Goal: Transaction & Acquisition: Purchase product/service

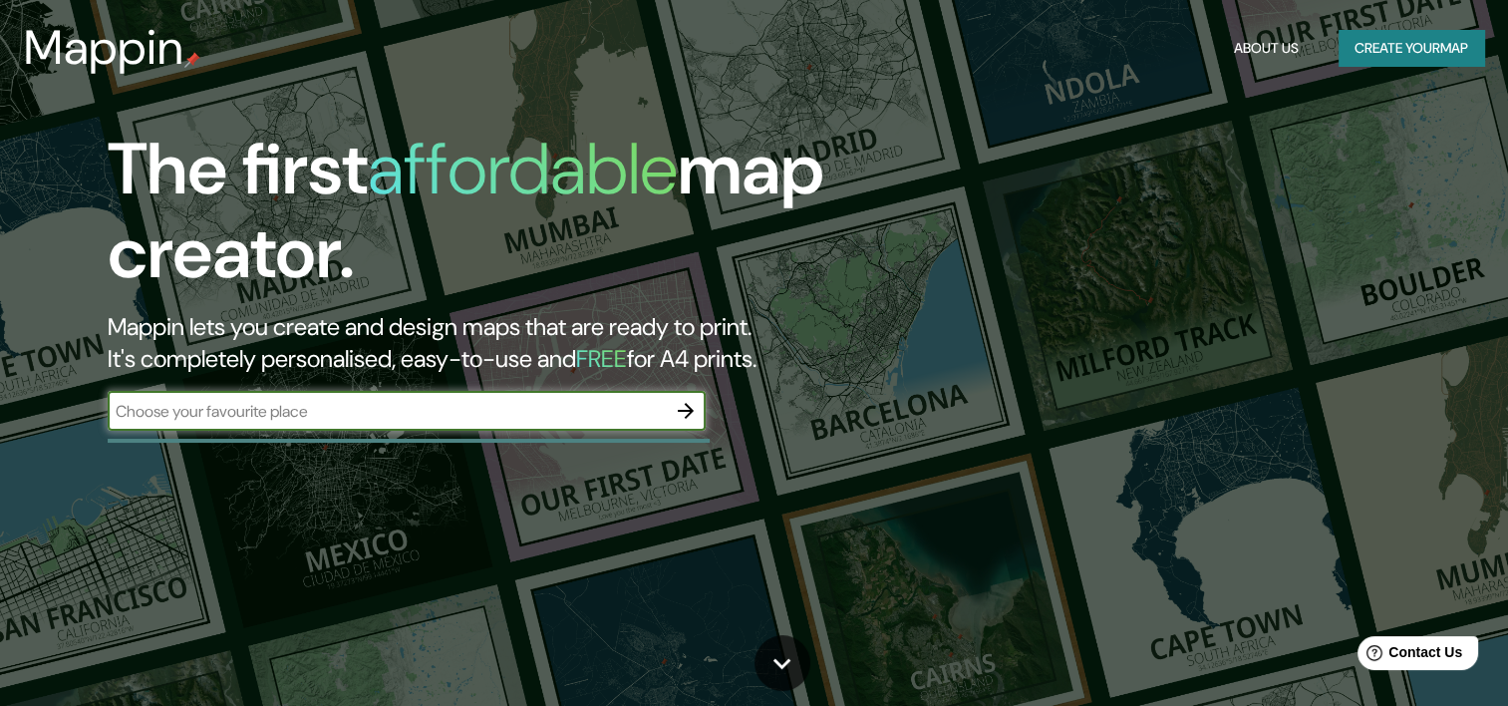
click at [1384, 41] on button "Create your map" at bounding box center [1412, 48] width 146 height 37
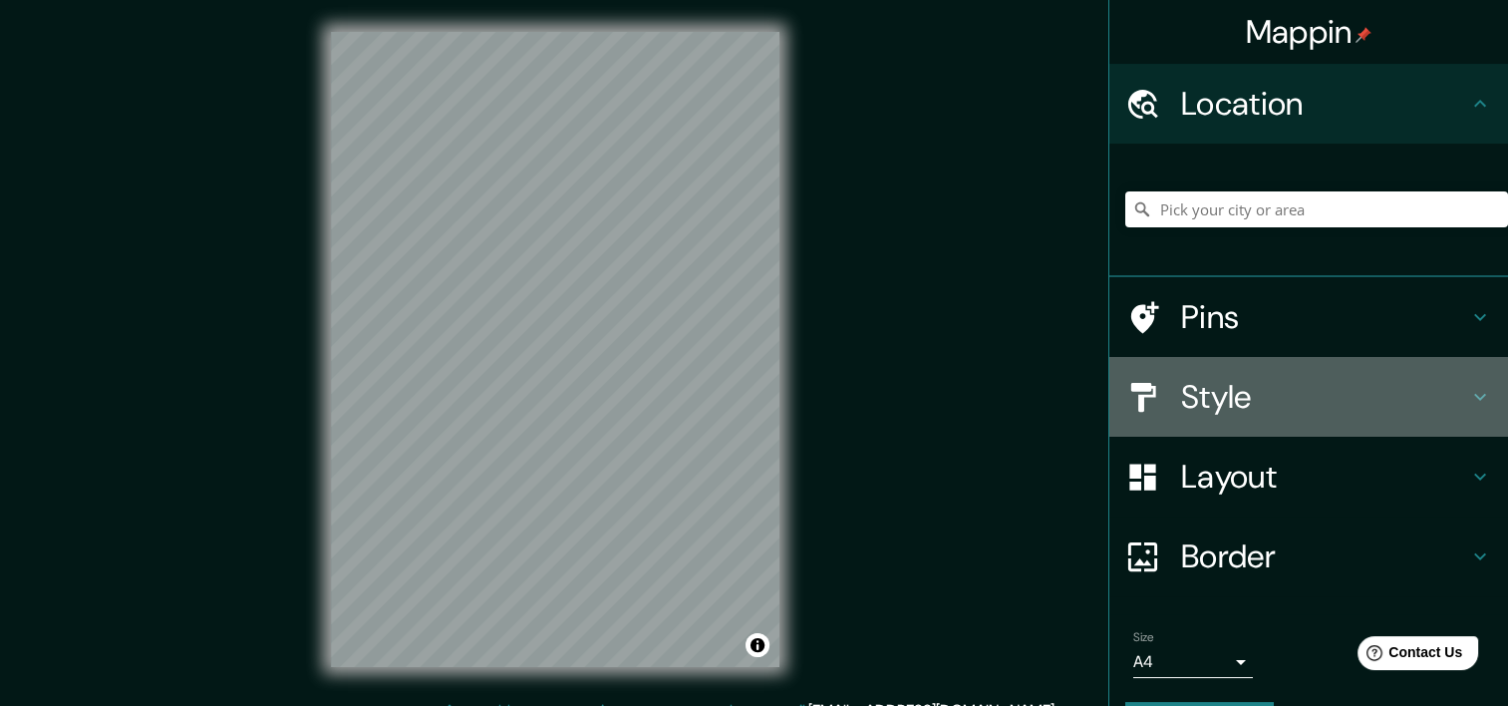
click at [1218, 405] on h4 "Style" at bounding box center [1324, 397] width 287 height 40
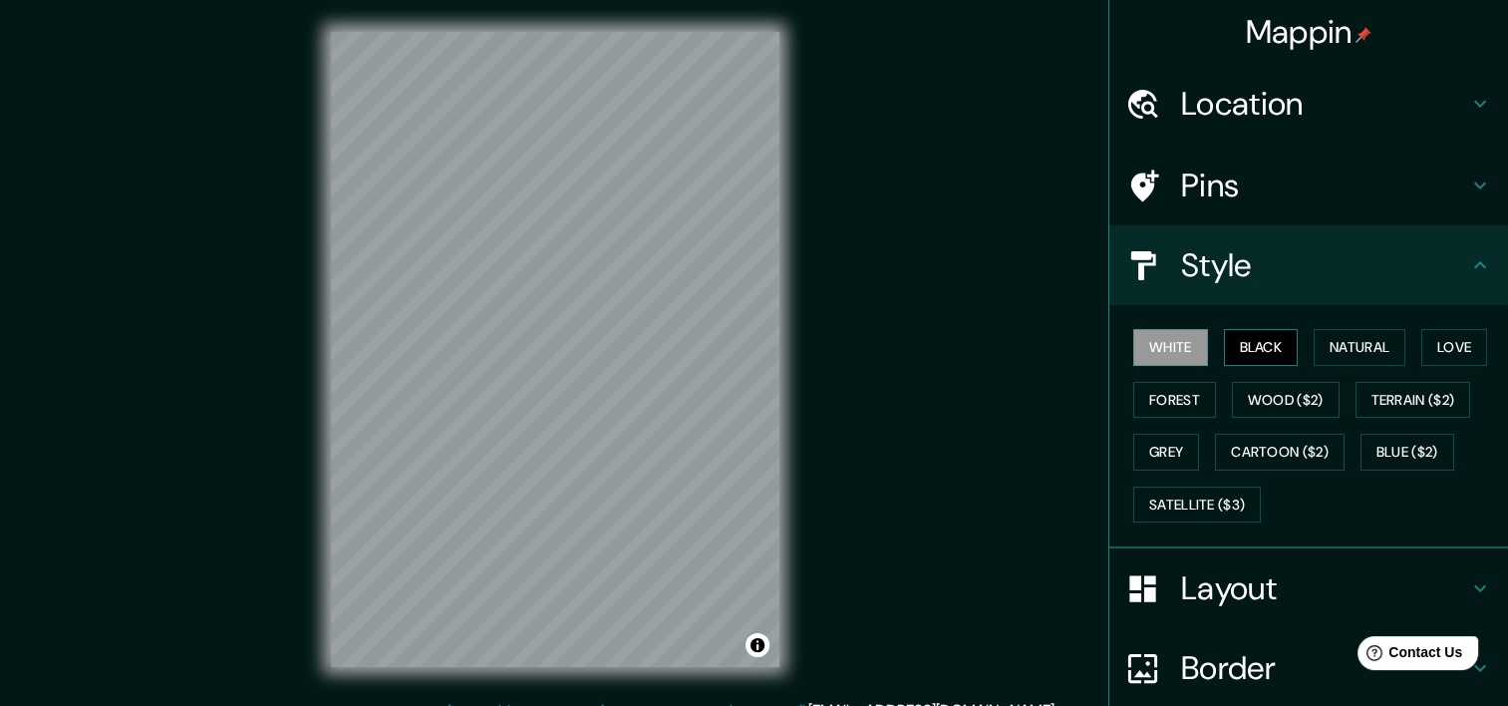
click at [1239, 350] on button "Black" at bounding box center [1261, 347] width 75 height 37
click at [1171, 341] on button "White" at bounding box center [1170, 347] width 75 height 37
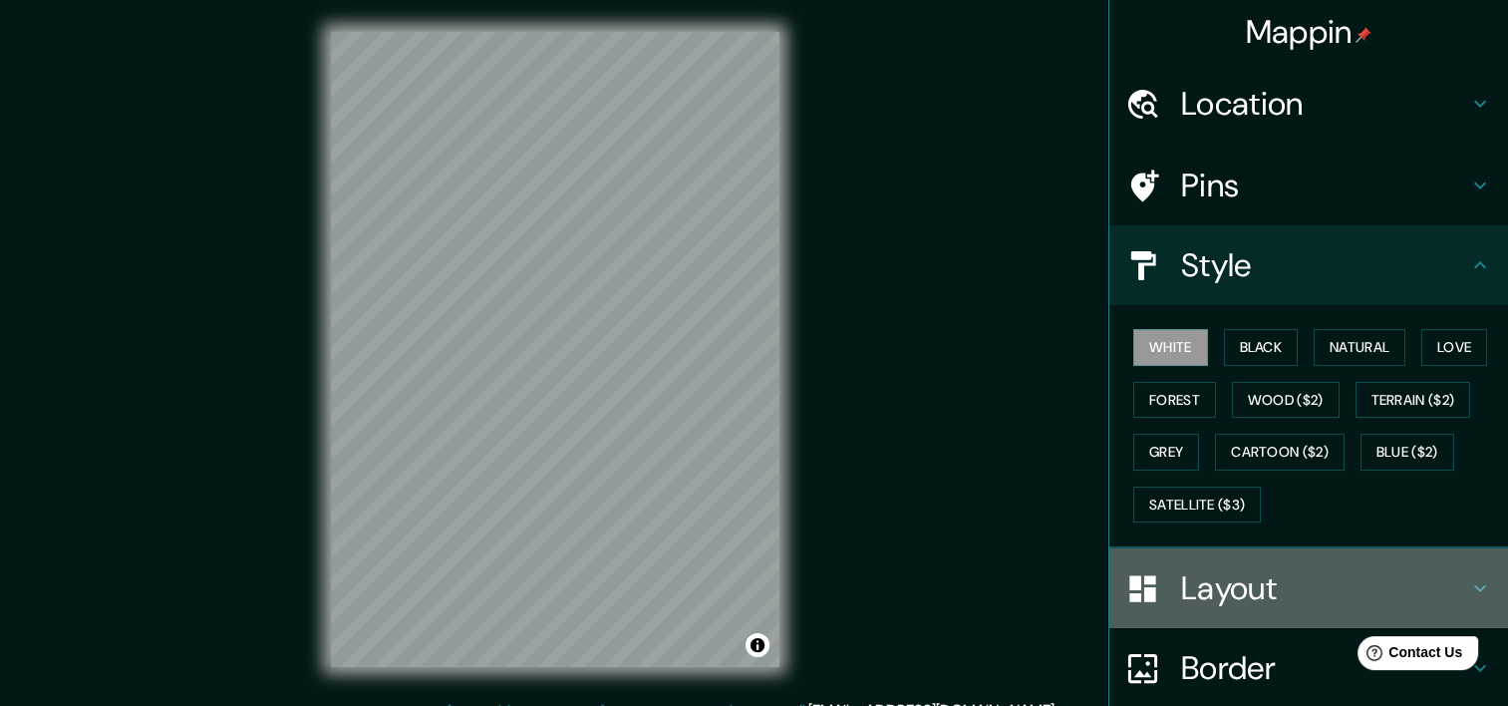
click at [1208, 598] on h4 "Layout" at bounding box center [1324, 588] width 287 height 40
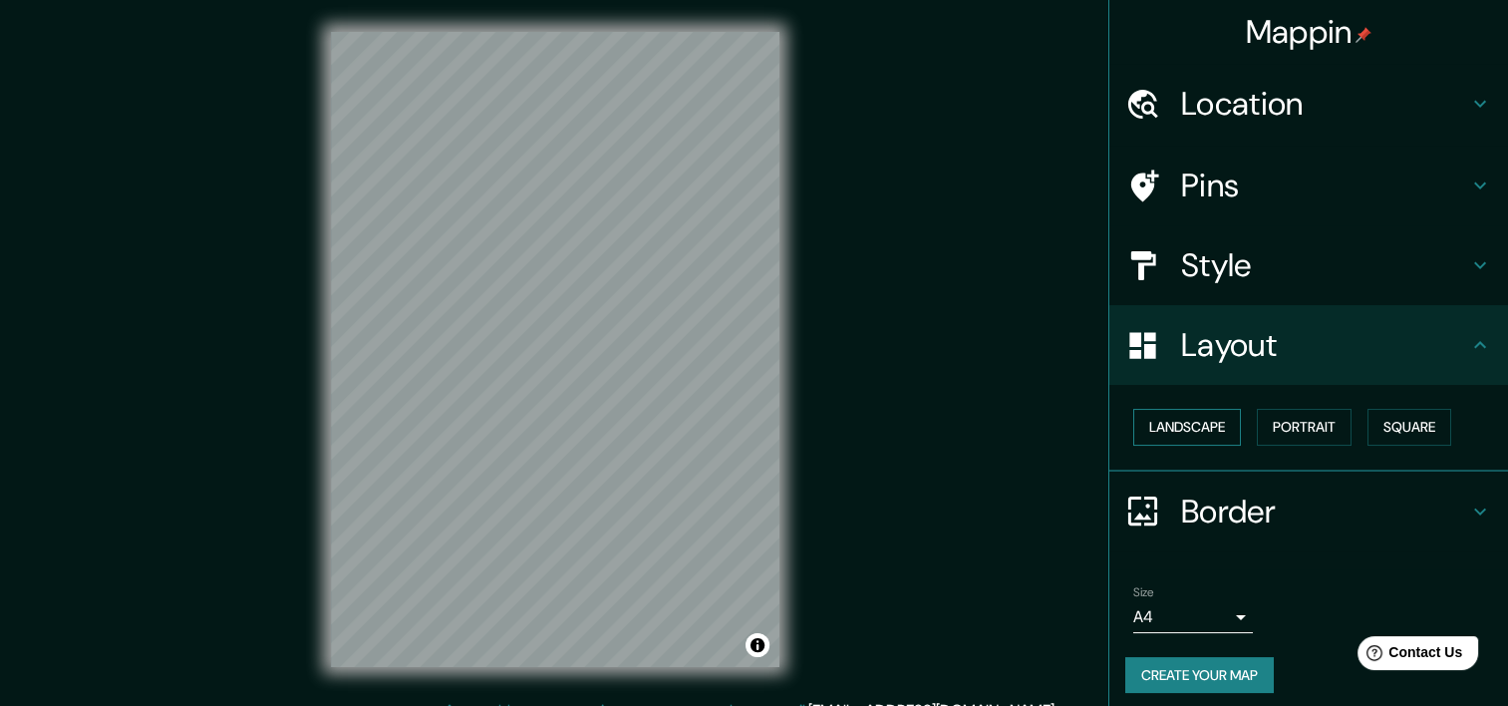
click at [1178, 427] on button "Landscape" at bounding box center [1187, 427] width 108 height 37
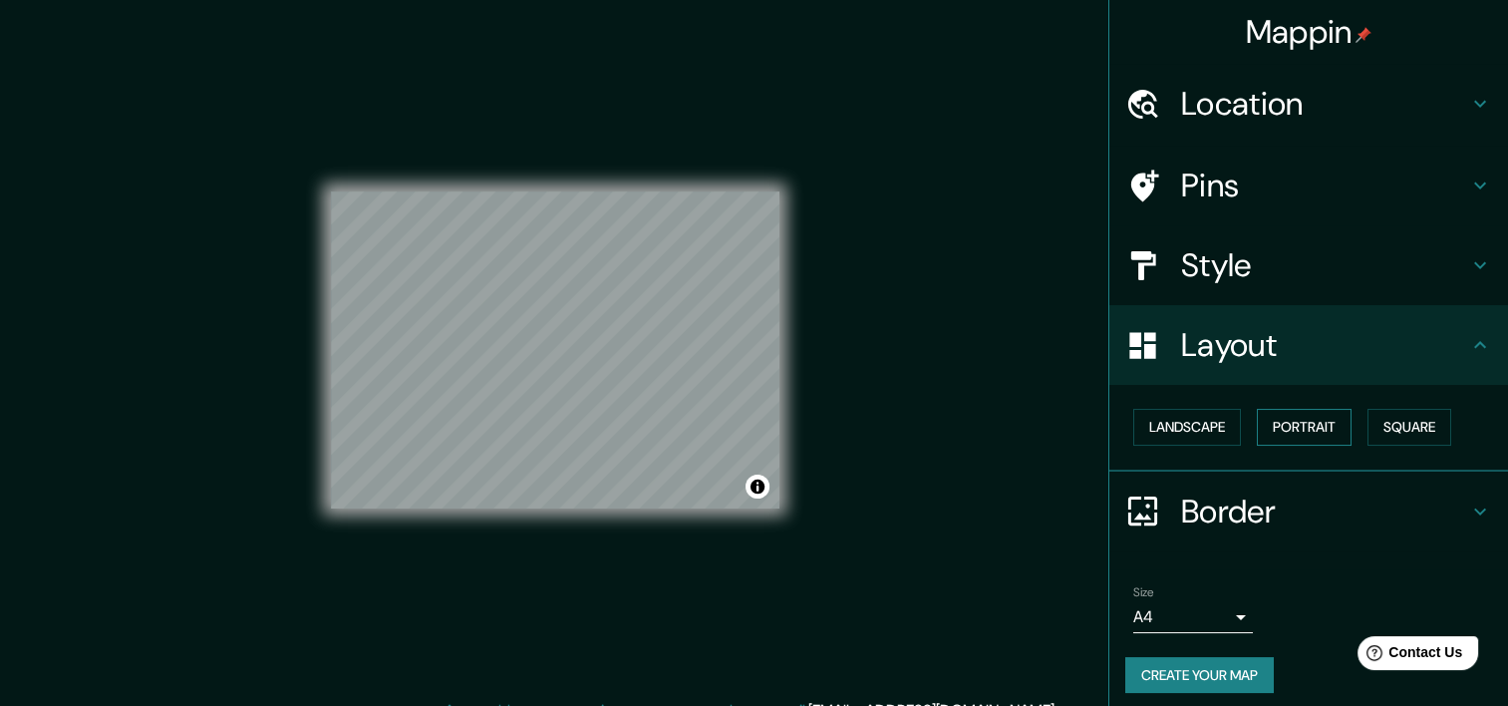
click at [1273, 425] on button "Portrait" at bounding box center [1304, 427] width 95 height 37
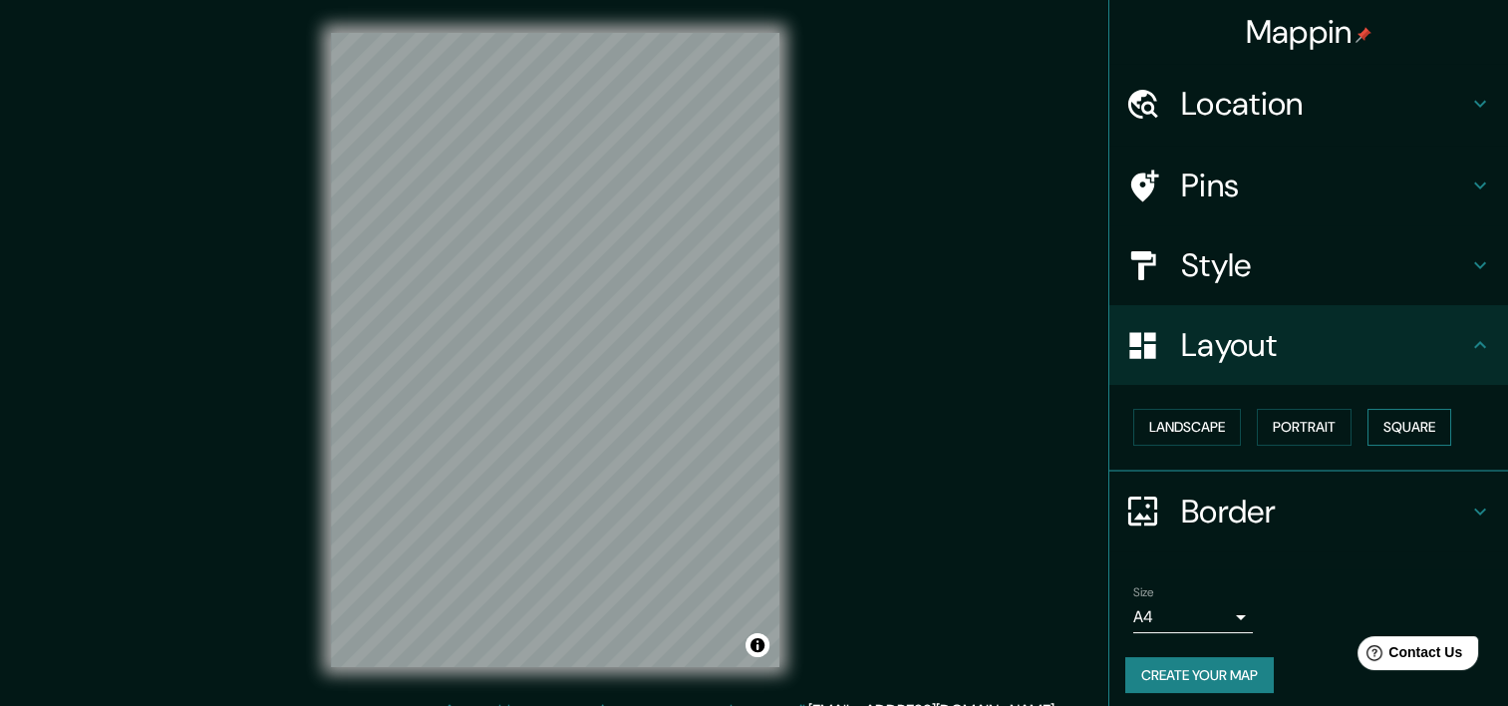
click at [1387, 422] on button "Square" at bounding box center [1410, 427] width 84 height 37
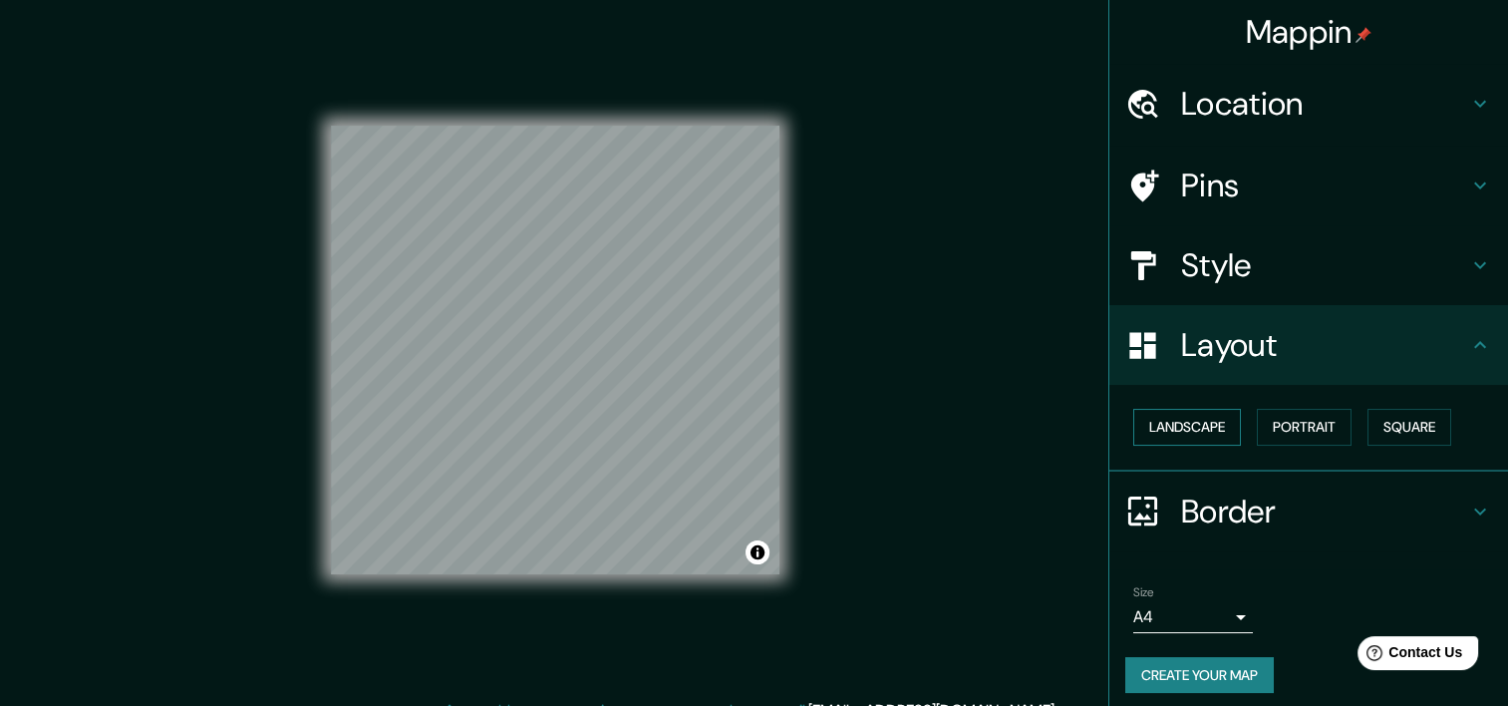
click at [1185, 423] on button "Landscape" at bounding box center [1187, 427] width 108 height 37
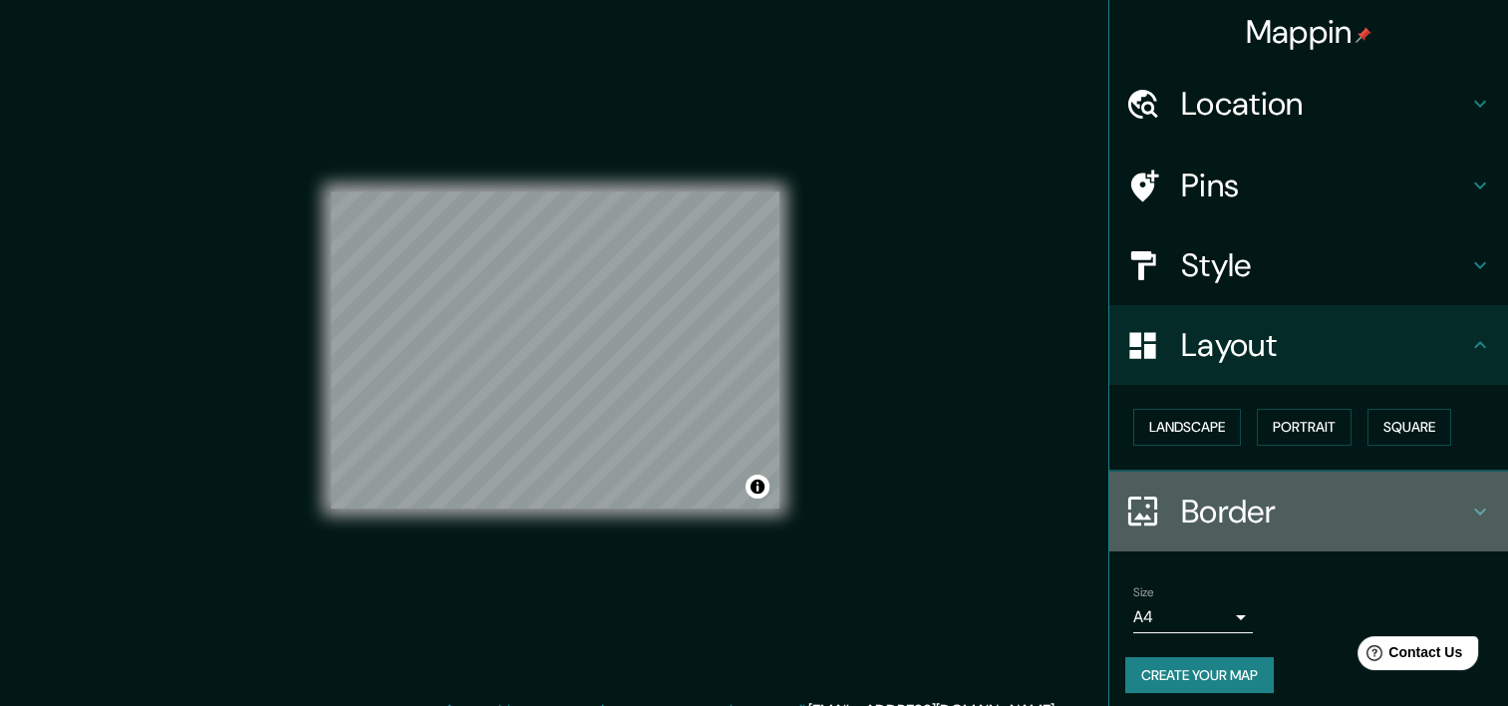
click at [1215, 519] on h4 "Border" at bounding box center [1324, 511] width 287 height 40
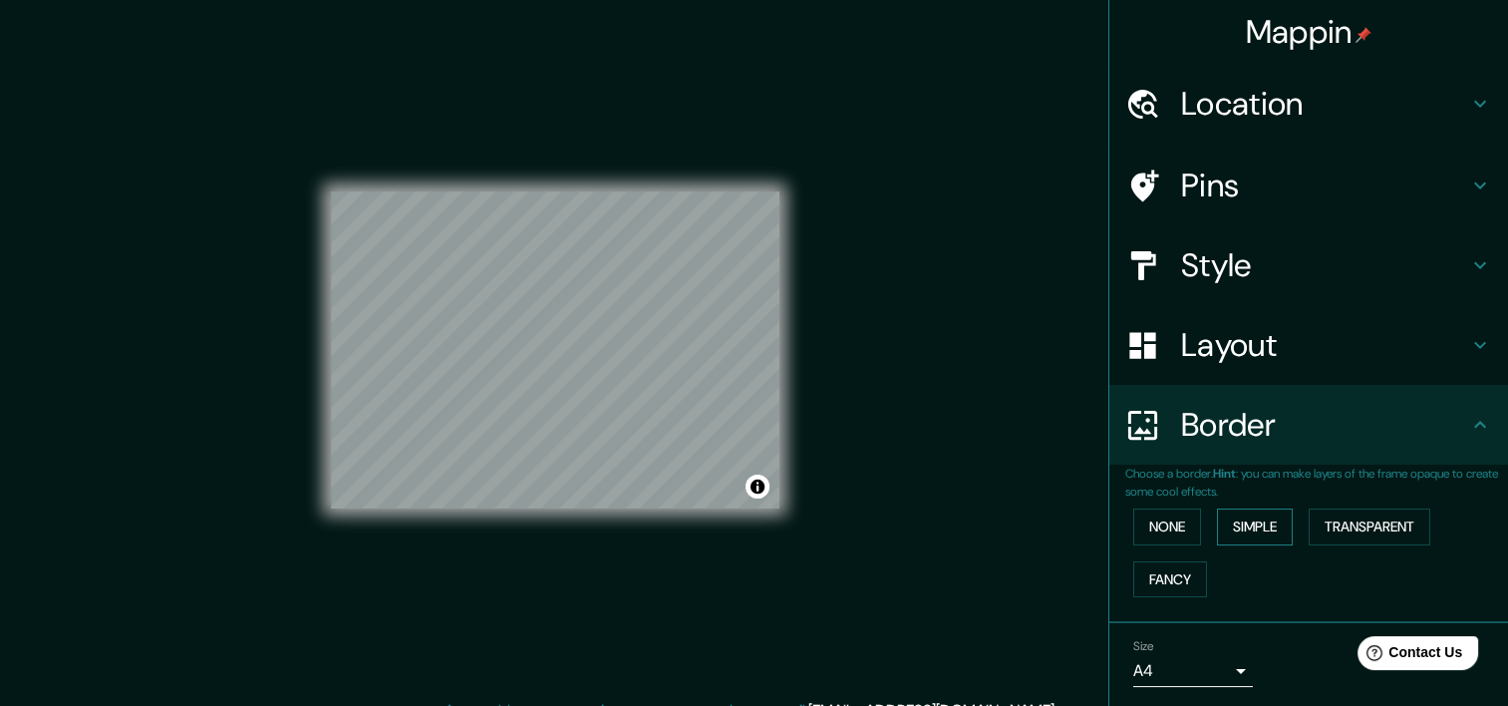
click at [1236, 529] on button "Simple" at bounding box center [1255, 526] width 76 height 37
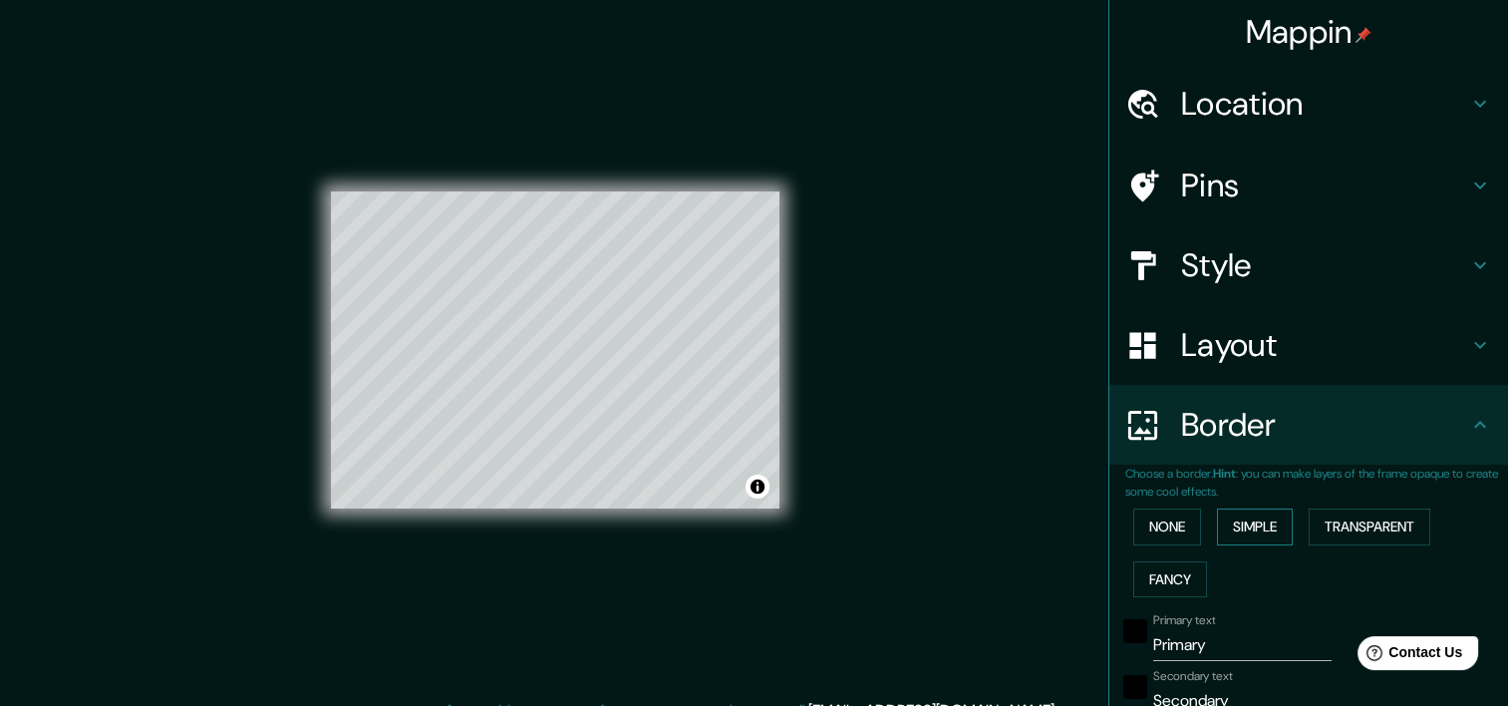
click at [1236, 529] on button "Simple" at bounding box center [1255, 526] width 76 height 37
click at [1174, 529] on button "None" at bounding box center [1167, 526] width 68 height 37
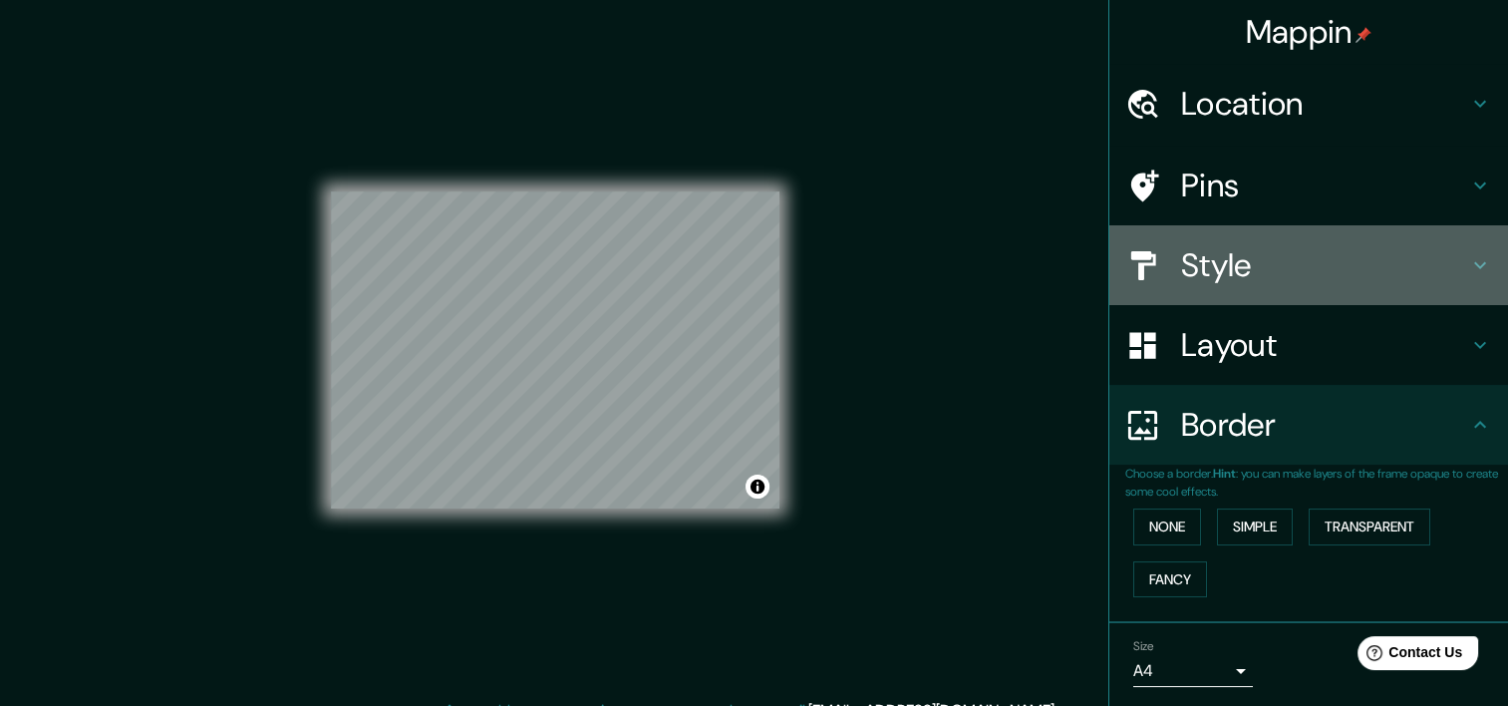
click at [1206, 266] on h4 "Style" at bounding box center [1324, 265] width 287 height 40
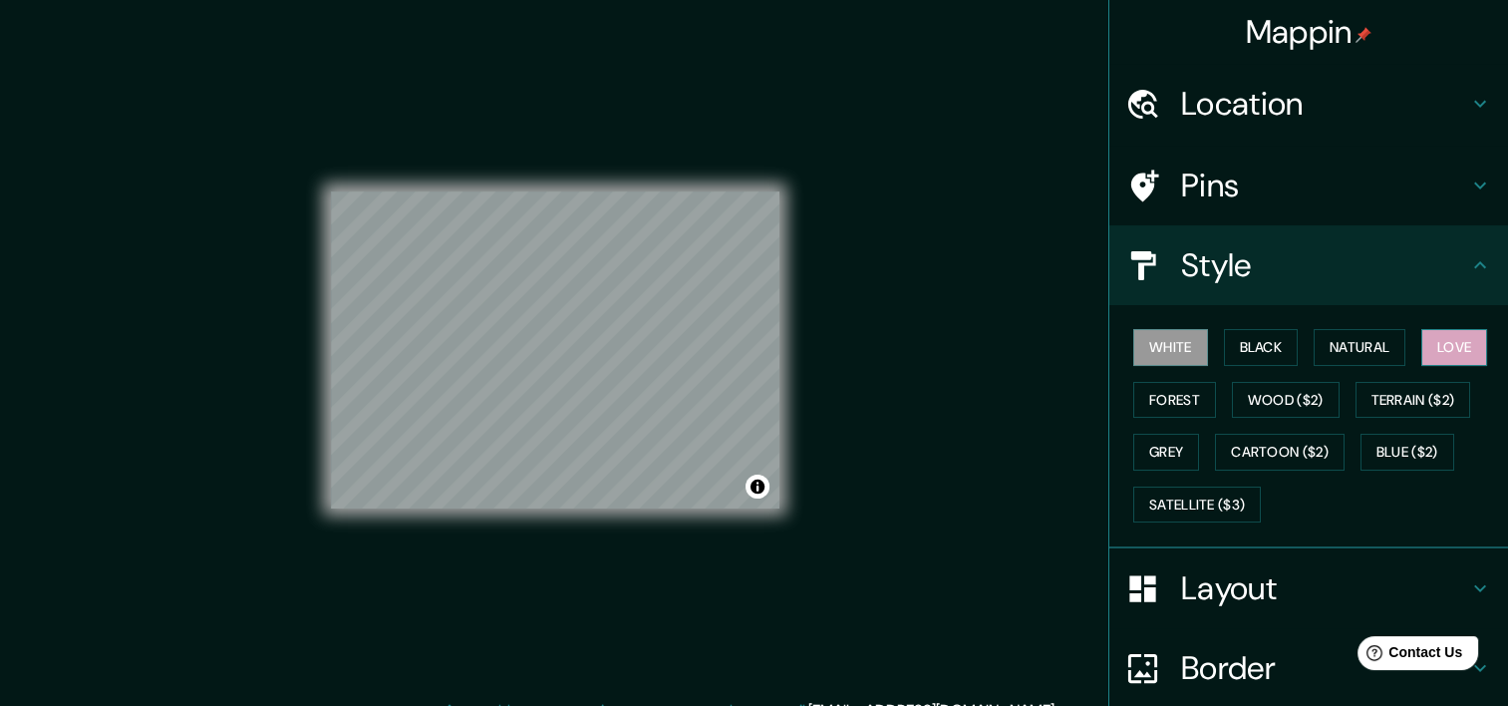
click at [1445, 348] on button "Love" at bounding box center [1454, 347] width 66 height 37
click at [1366, 338] on button "Natural" at bounding box center [1360, 347] width 92 height 37
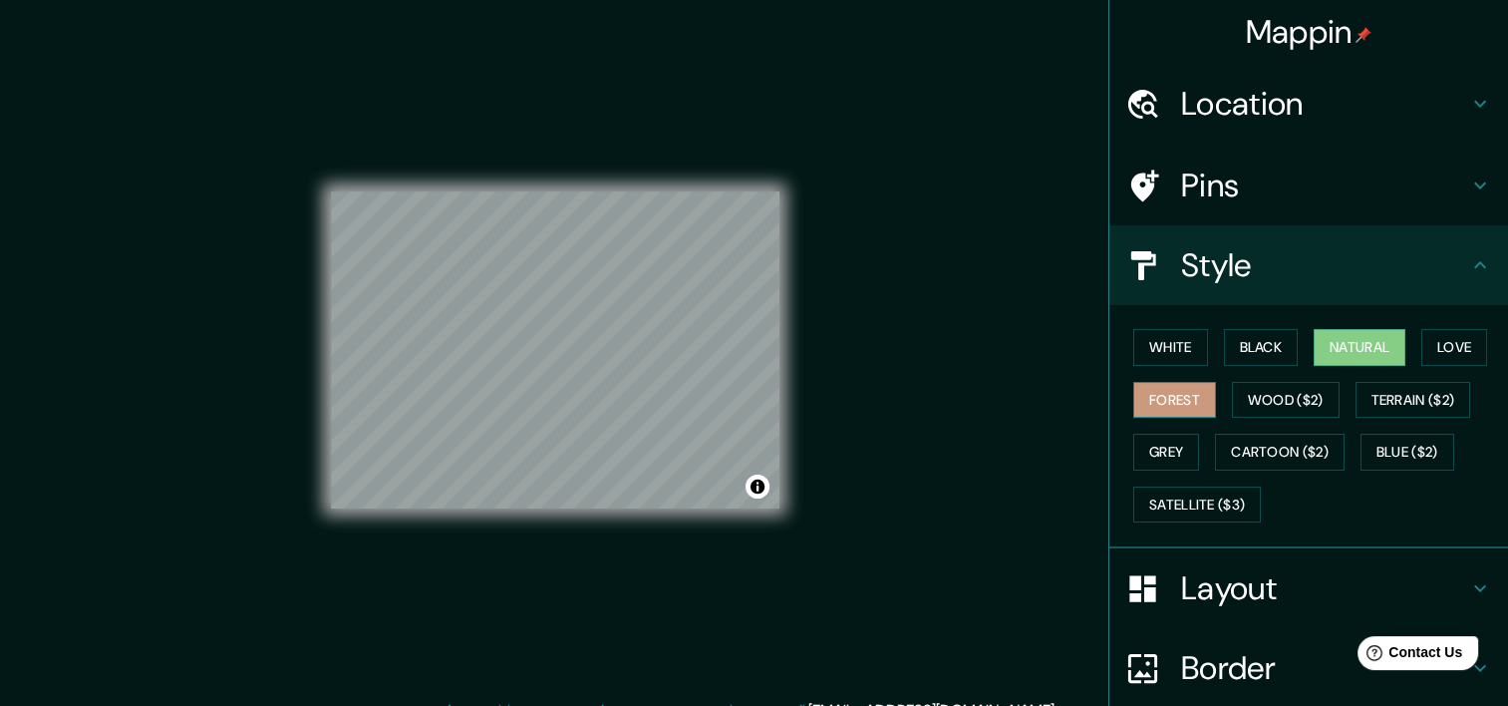
click at [1162, 387] on button "Forest" at bounding box center [1174, 400] width 83 height 37
click at [1146, 447] on button "Grey" at bounding box center [1166, 452] width 66 height 37
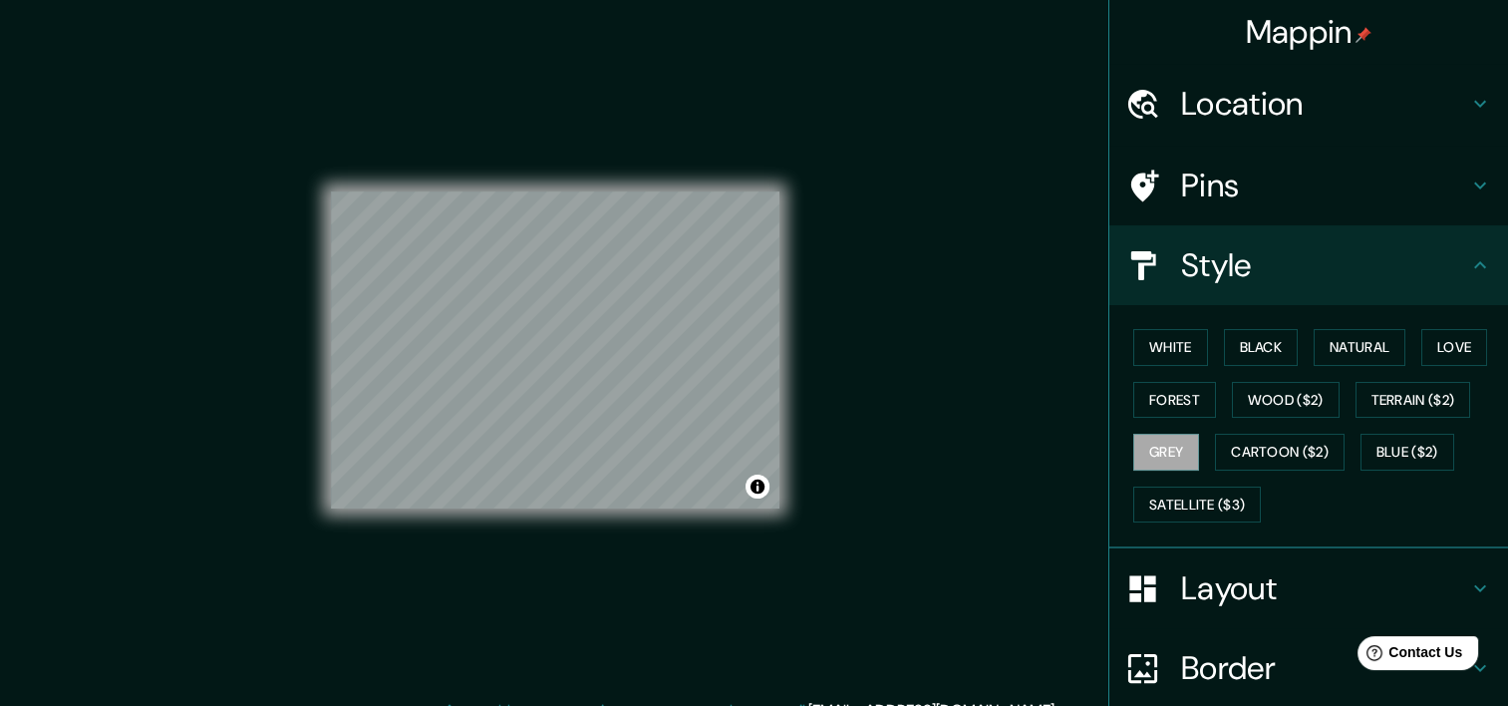
click at [690, 178] on div "© Mapbox © OpenStreetMap Improve this map" at bounding box center [555, 349] width 449 height 635
click at [1236, 101] on h4 "Location" at bounding box center [1324, 104] width 287 height 40
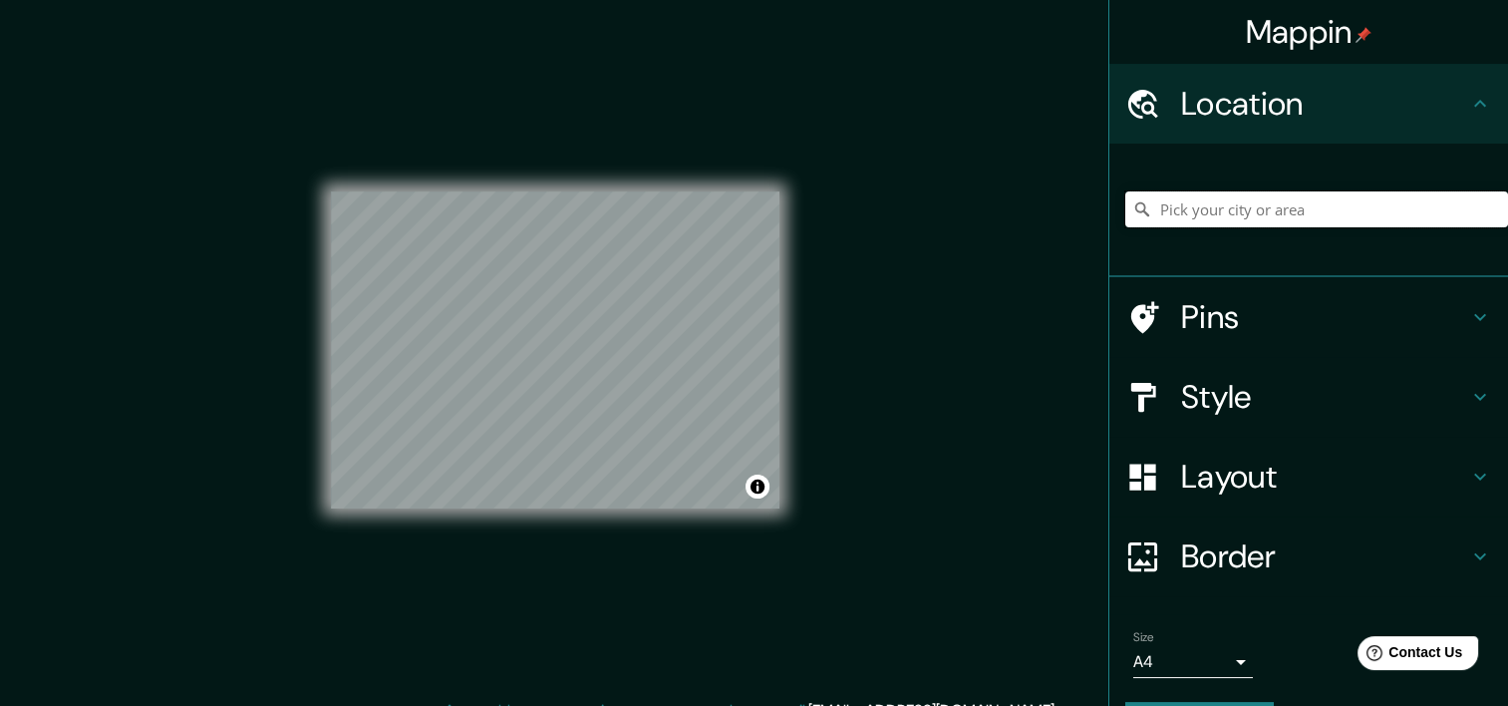
click at [1216, 217] on input "Pick your city or area" at bounding box center [1316, 209] width 383 height 36
click at [1028, 183] on div "Mappin Location Pins Style Layout Border Choose a border. Hint : you can make l…" at bounding box center [754, 365] width 1508 height 731
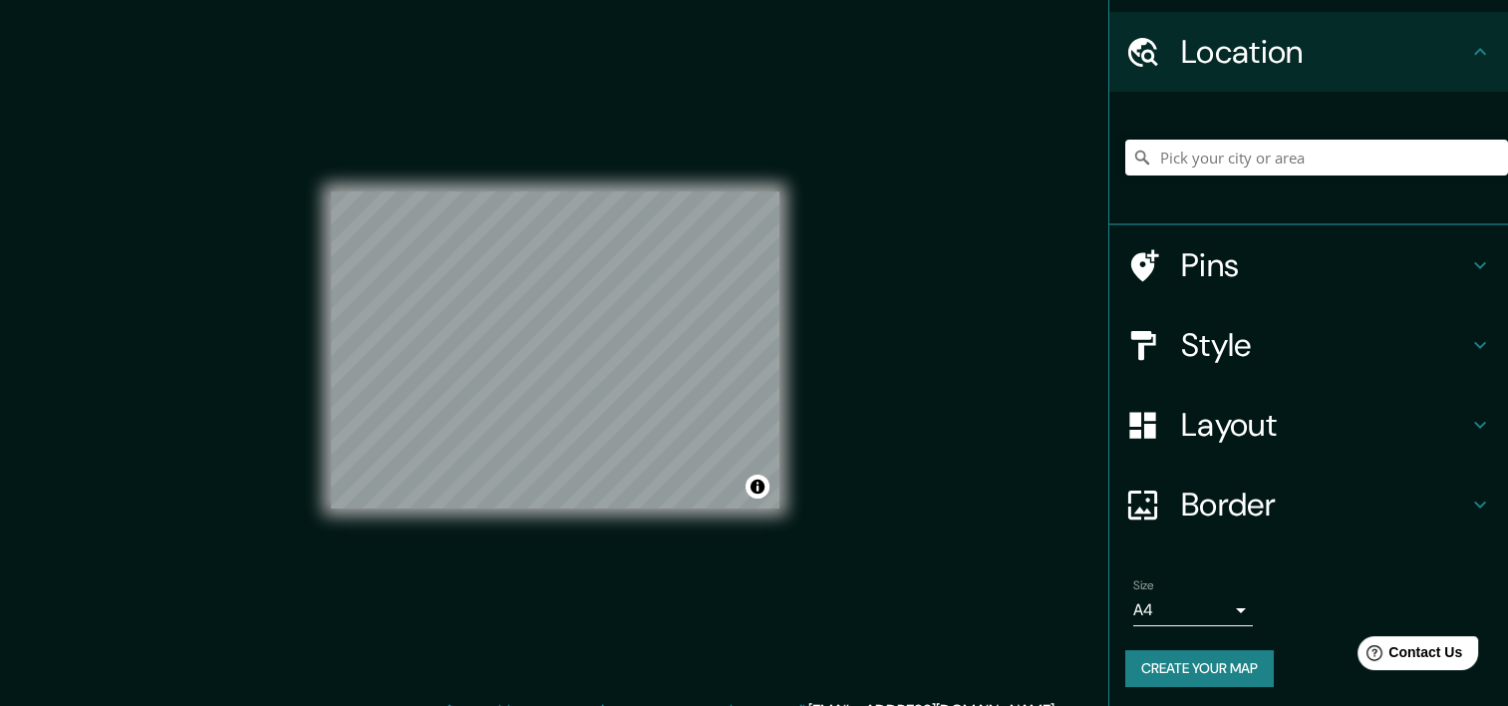
scroll to position [56, 0]
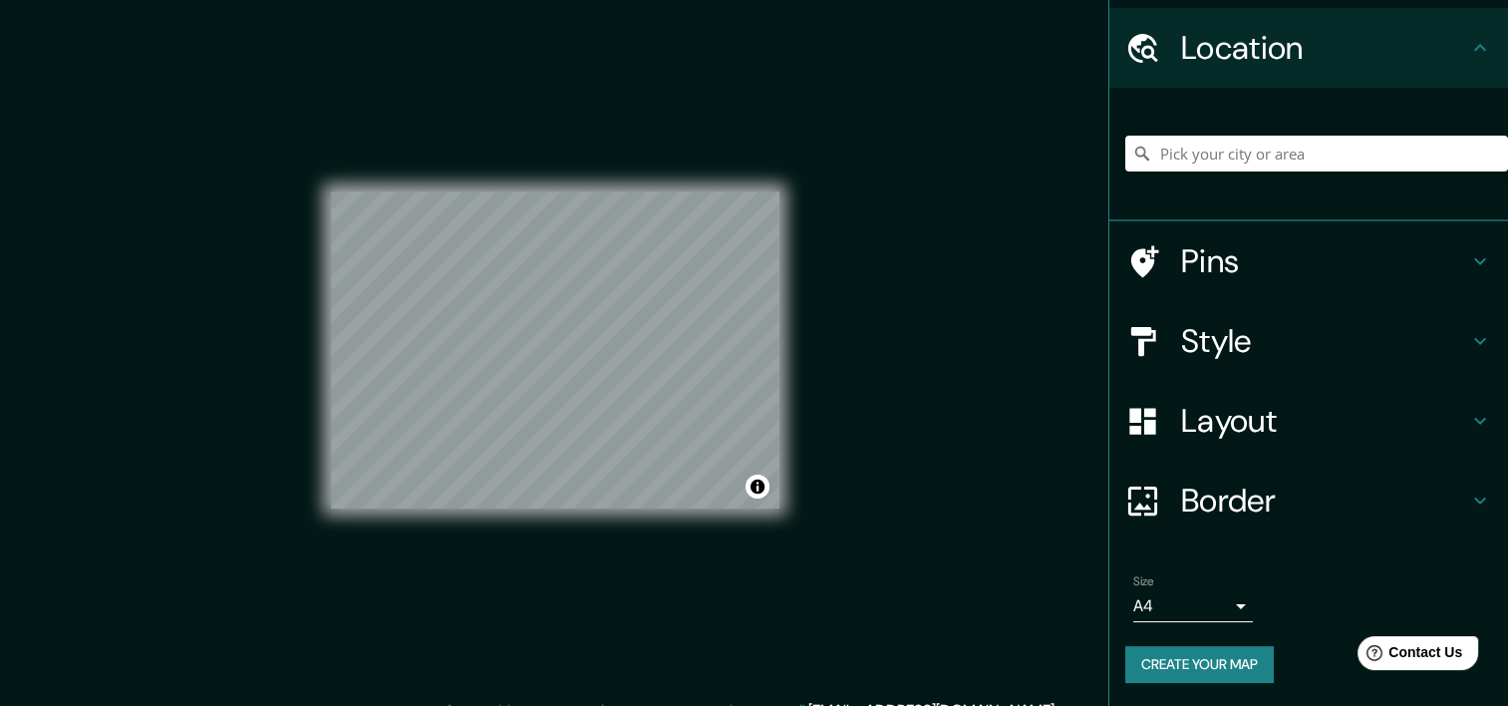
click at [1227, 610] on body "Mappin Location Pins Style Layout Border Choose a border. Hint : you can make l…" at bounding box center [754, 353] width 1508 height 706
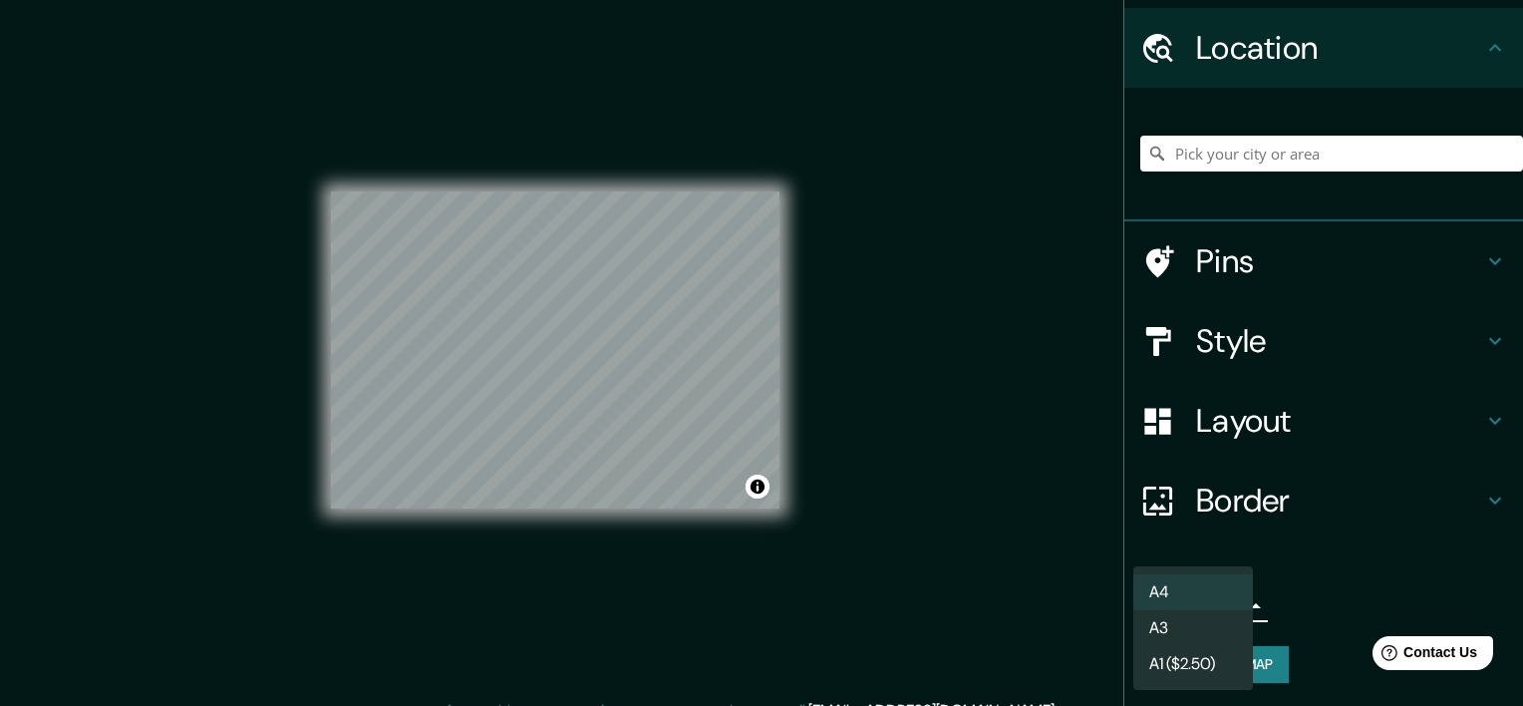
click at [1263, 523] on div at bounding box center [761, 353] width 1523 height 706
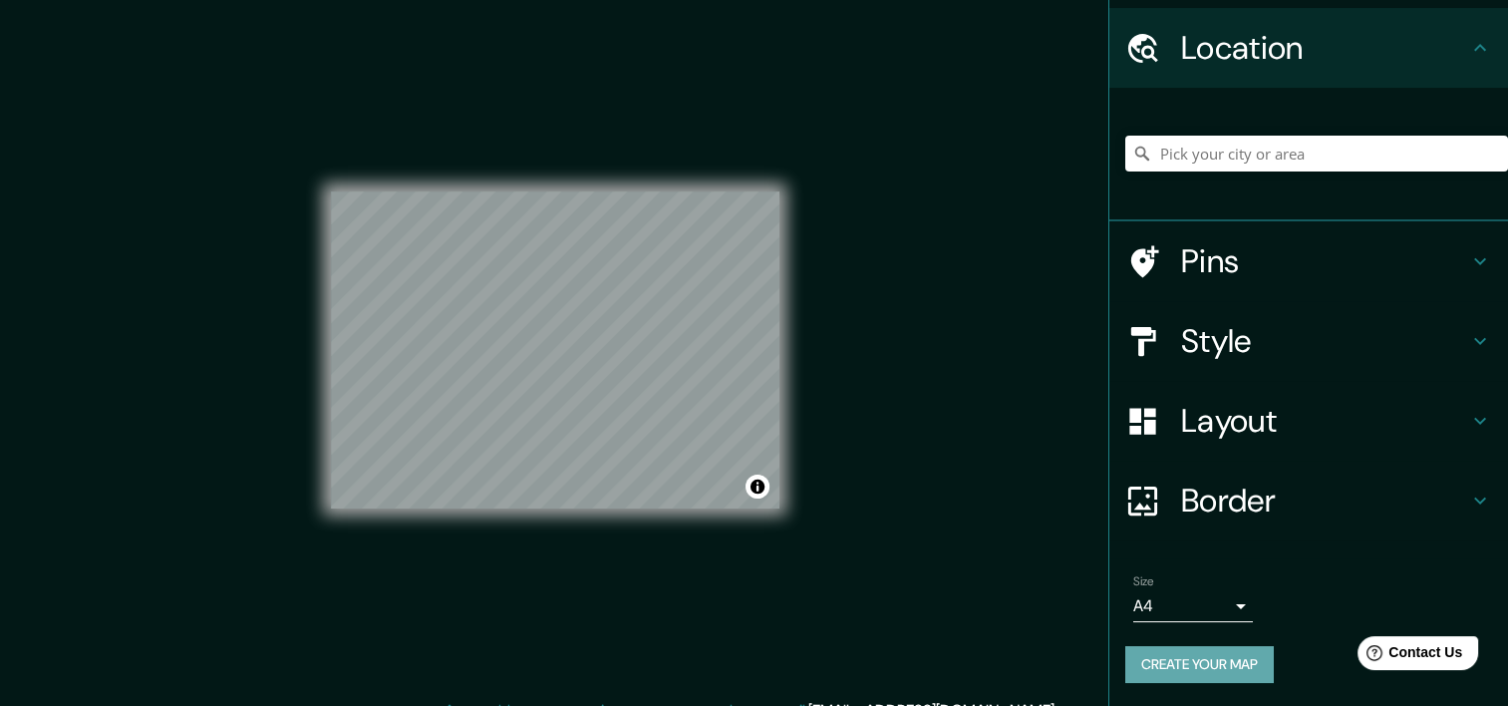
click at [1244, 662] on button "Create your map" at bounding box center [1199, 664] width 149 height 37
click at [1017, 215] on div "Mappin Location Pins Style Layout Border Choose a border. Hint : you can make l…" at bounding box center [754, 365] width 1508 height 731
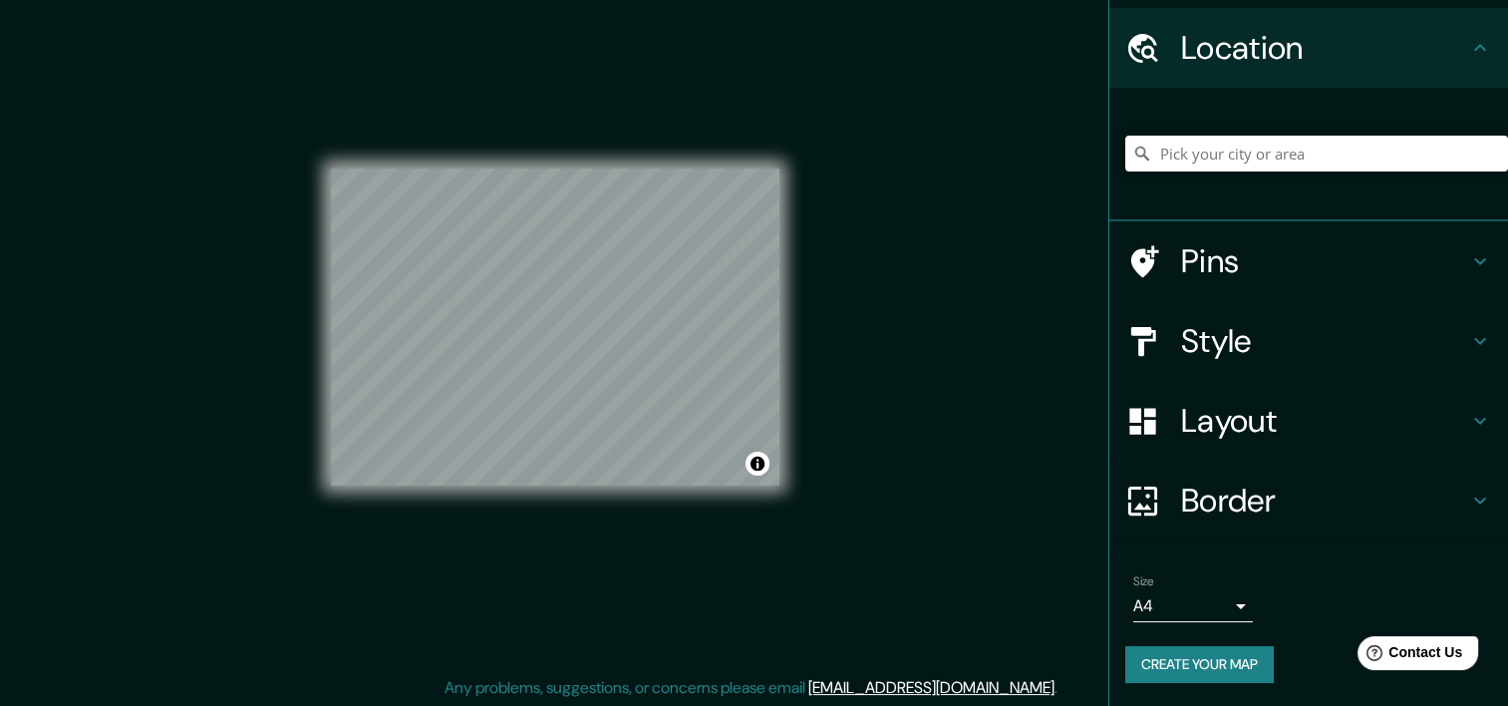
scroll to position [25, 0]
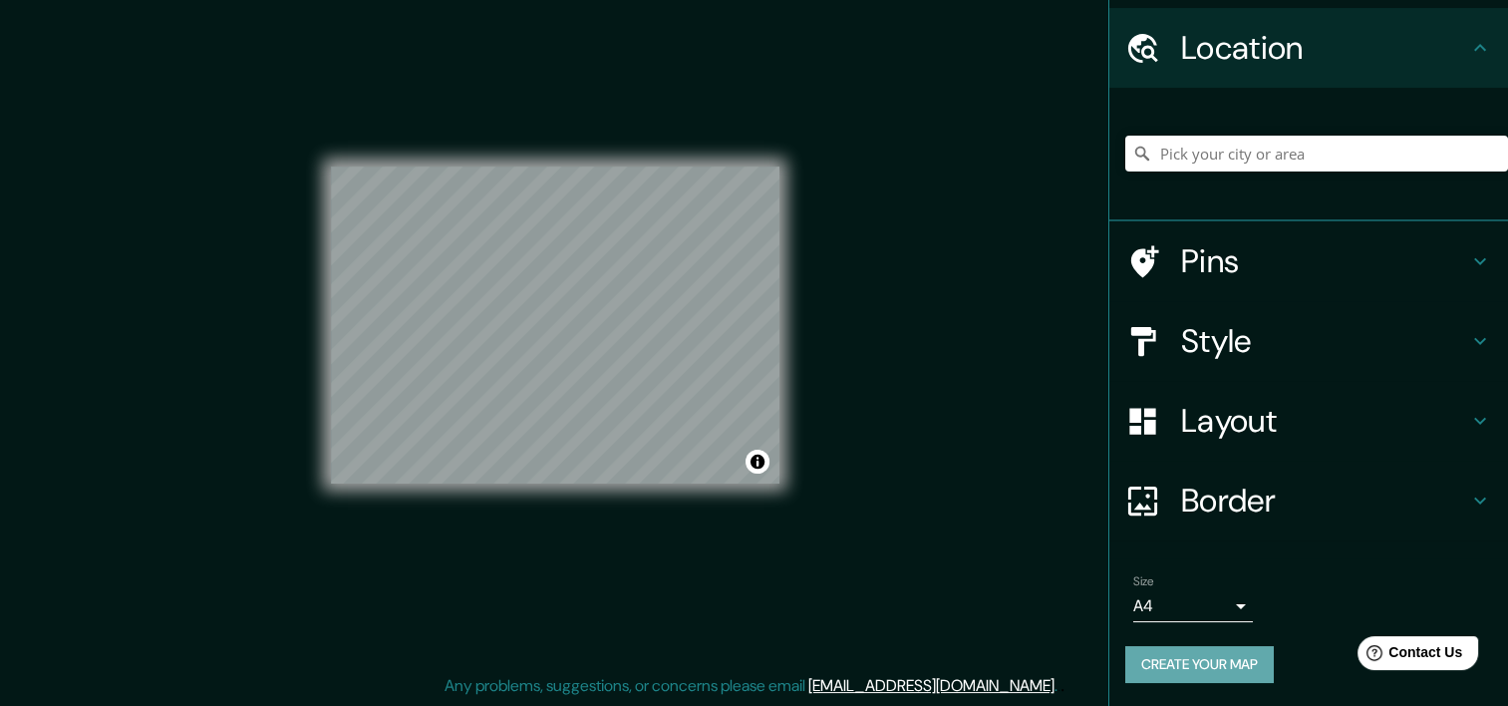
click at [1208, 660] on button "Create your map" at bounding box center [1199, 664] width 149 height 37
click at [1218, 658] on button "Create your map" at bounding box center [1199, 664] width 149 height 37
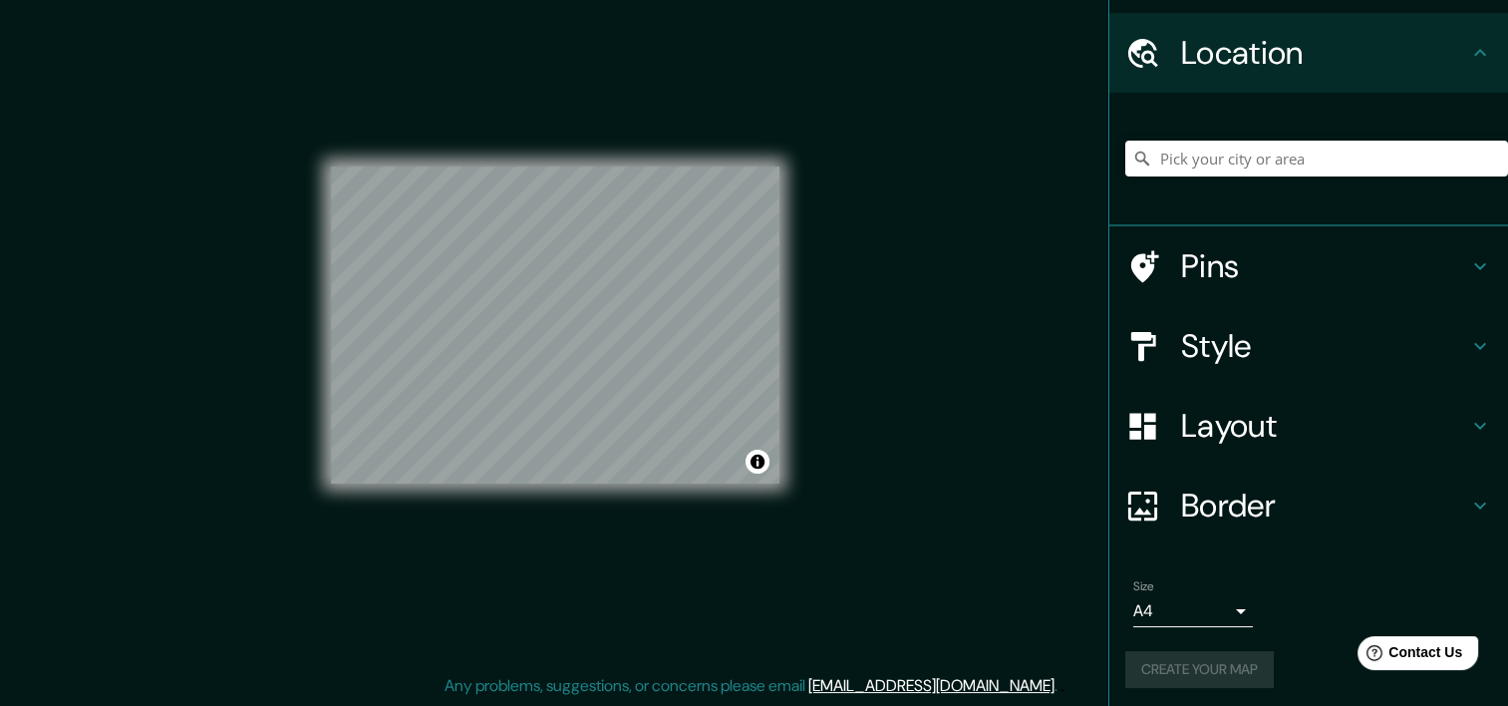
scroll to position [56, 0]
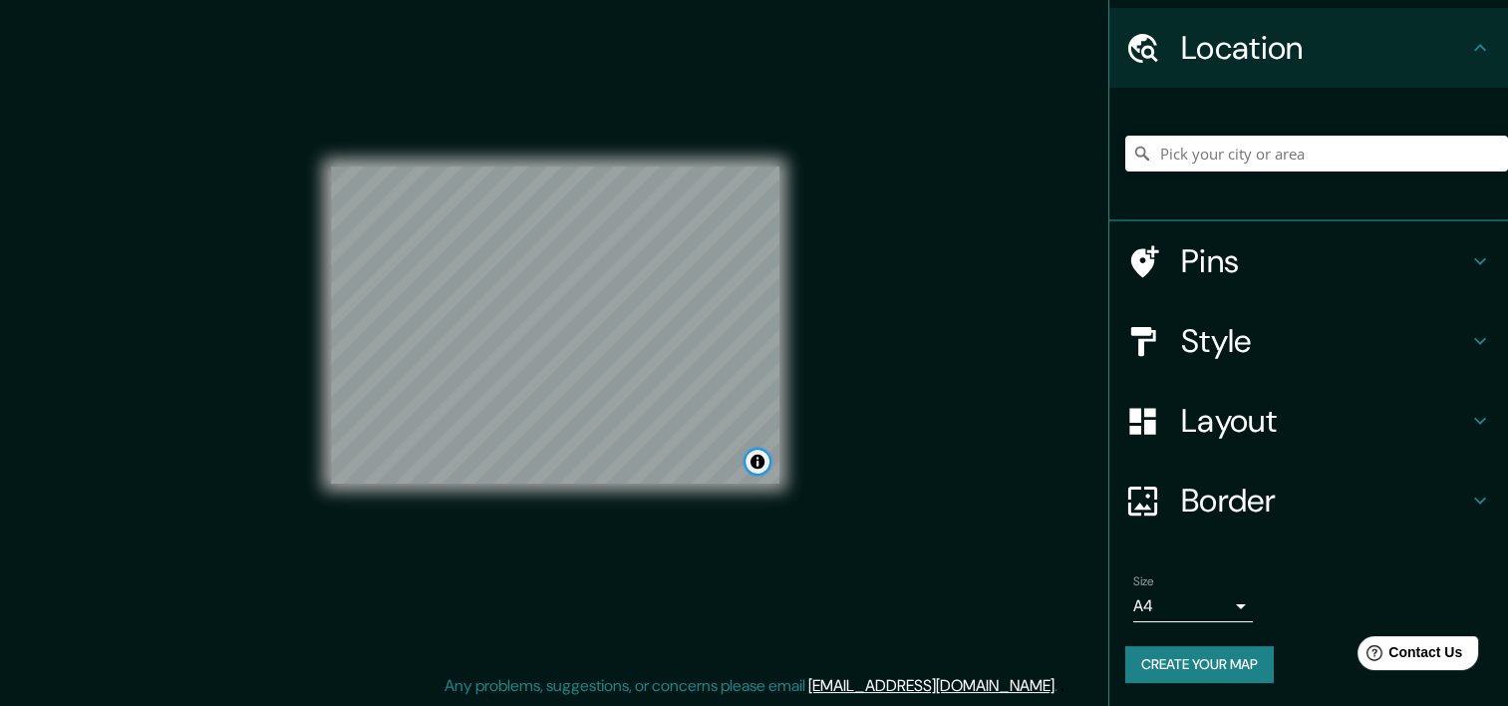
click at [763, 459] on button "Toggle attribution" at bounding box center [758, 462] width 24 height 24
click at [1187, 671] on button "Create your map" at bounding box center [1199, 664] width 149 height 37
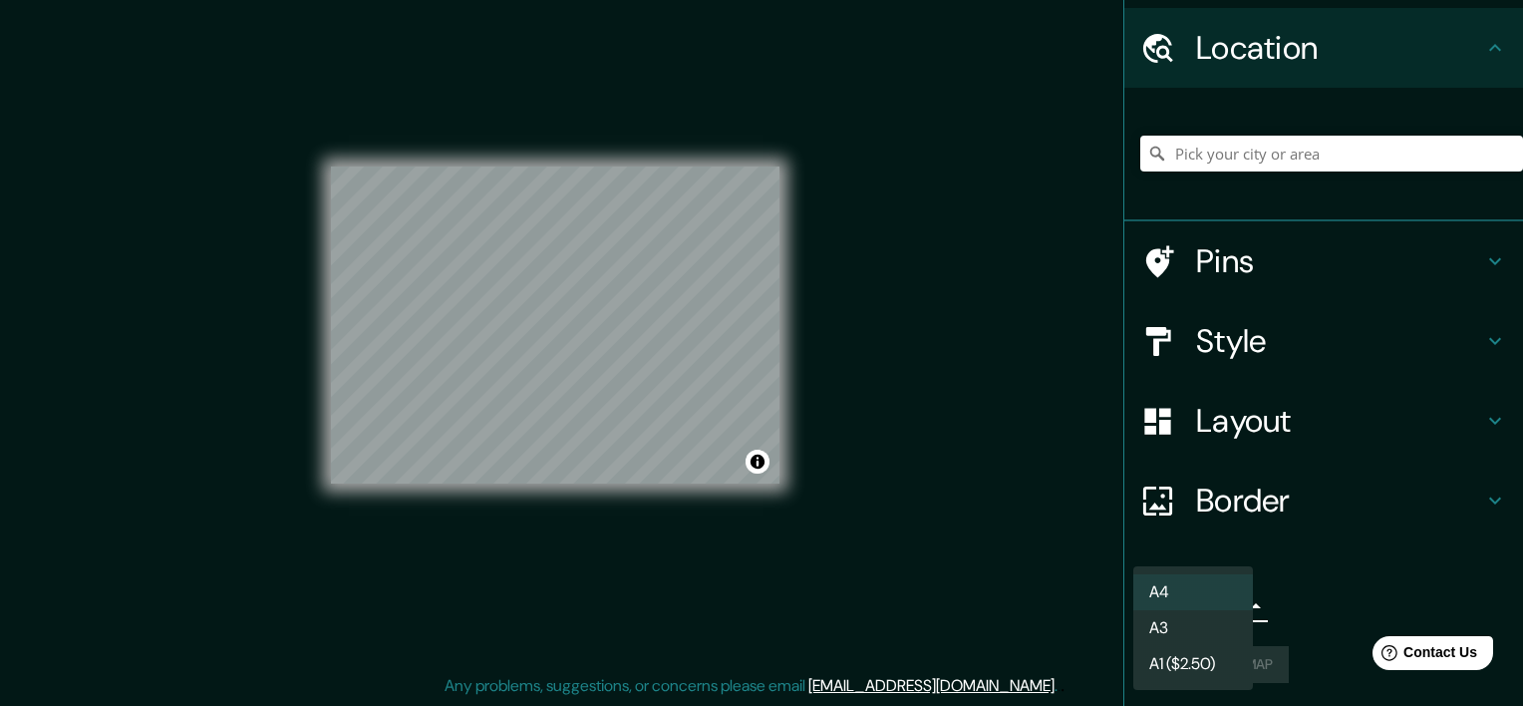
click at [1228, 599] on body "Mappin Location Pins Style Layout Border Choose a border. Hint : you can make l…" at bounding box center [761, 328] width 1523 height 706
click at [1307, 592] on div at bounding box center [761, 353] width 1523 height 706
click at [1221, 607] on body "Mappin Location Pins Style Layout Border Choose a border. Hint : you can make l…" at bounding box center [761, 328] width 1523 height 706
click at [1212, 625] on li "A3" at bounding box center [1193, 628] width 120 height 36
type input "a4"
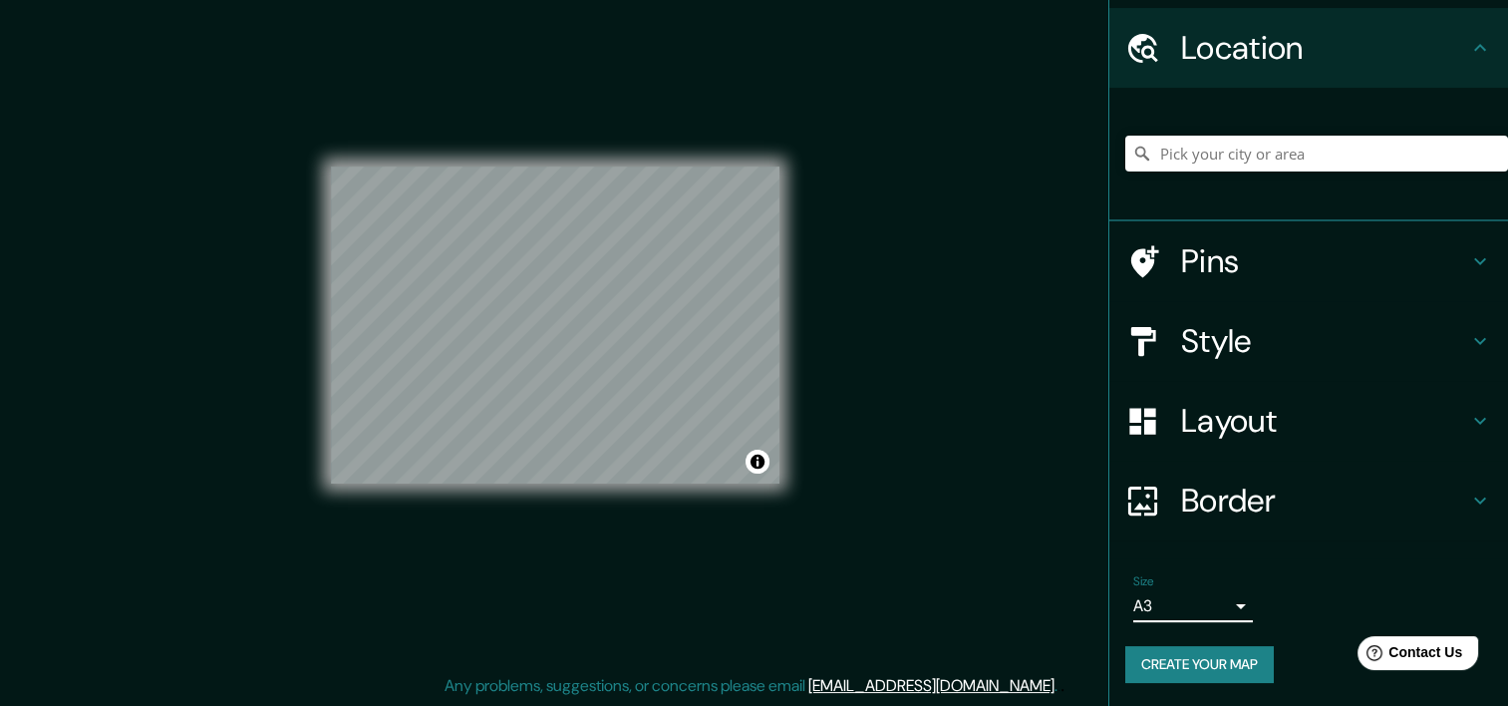
click at [1248, 662] on button "Create your map" at bounding box center [1199, 664] width 149 height 37
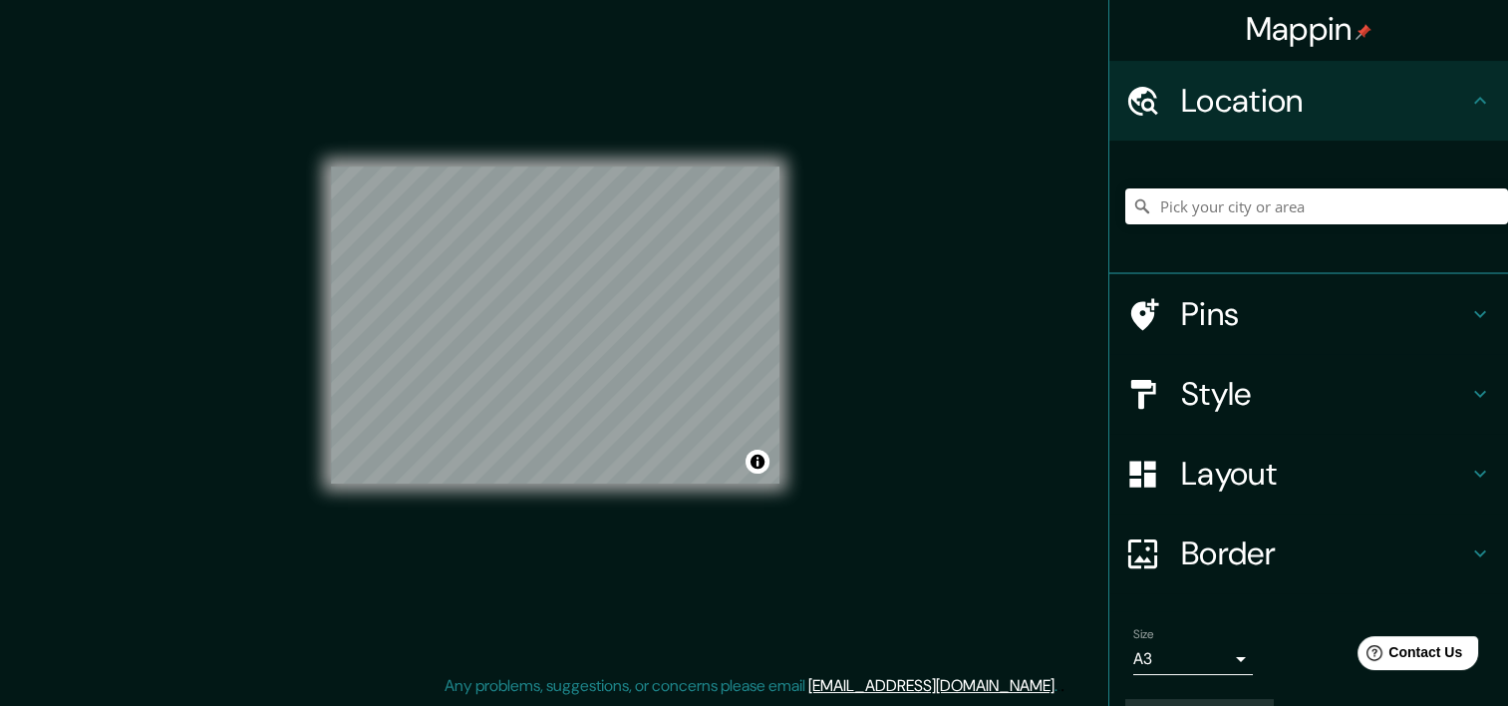
scroll to position [0, 0]
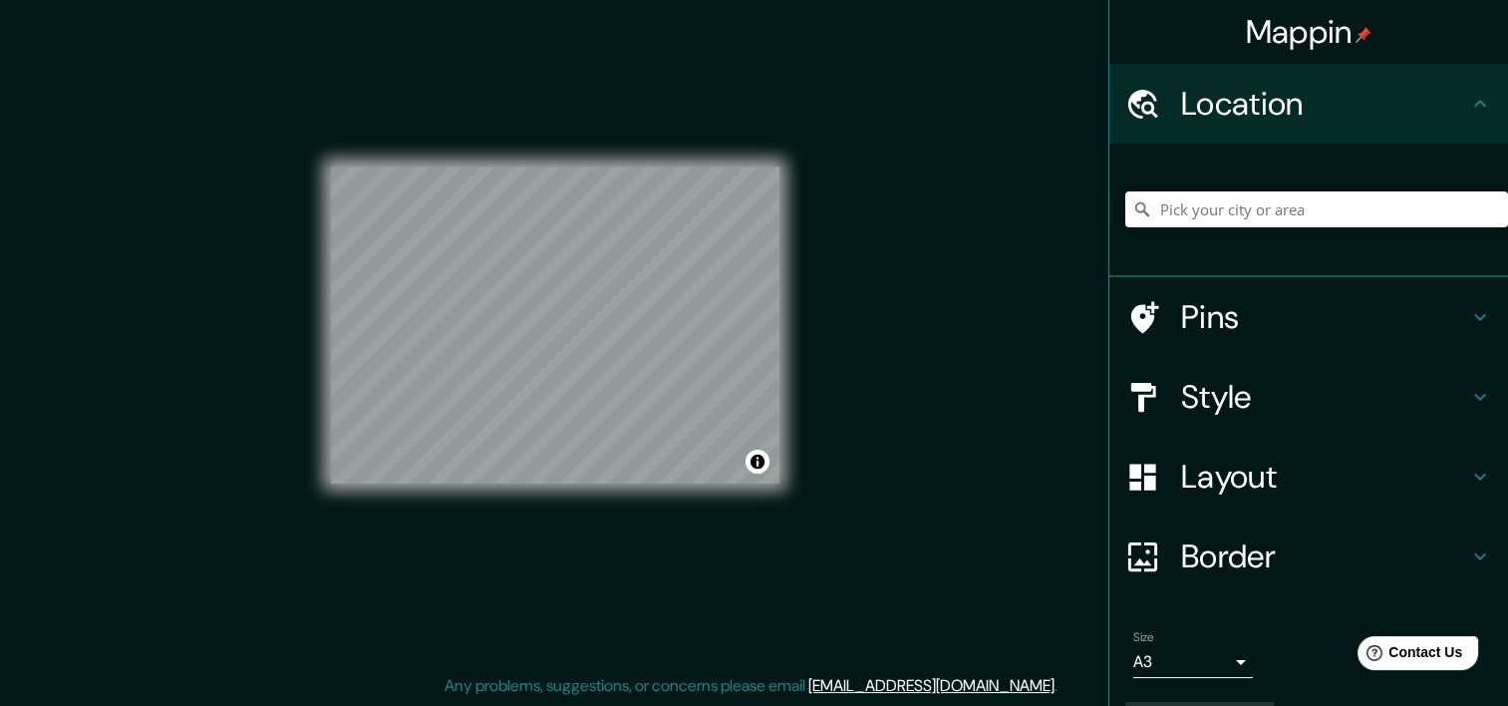
click at [1468, 93] on icon at bounding box center [1480, 104] width 24 height 24
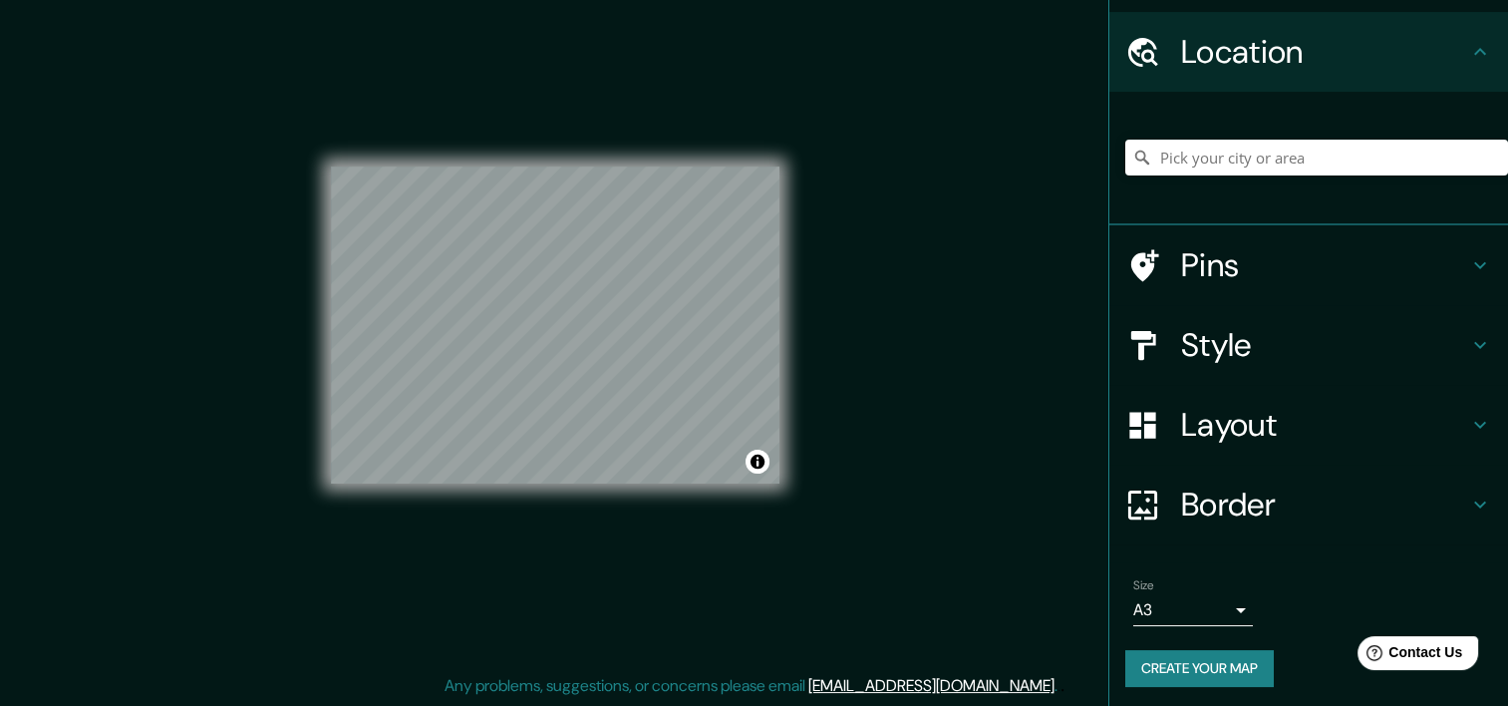
scroll to position [56, 0]
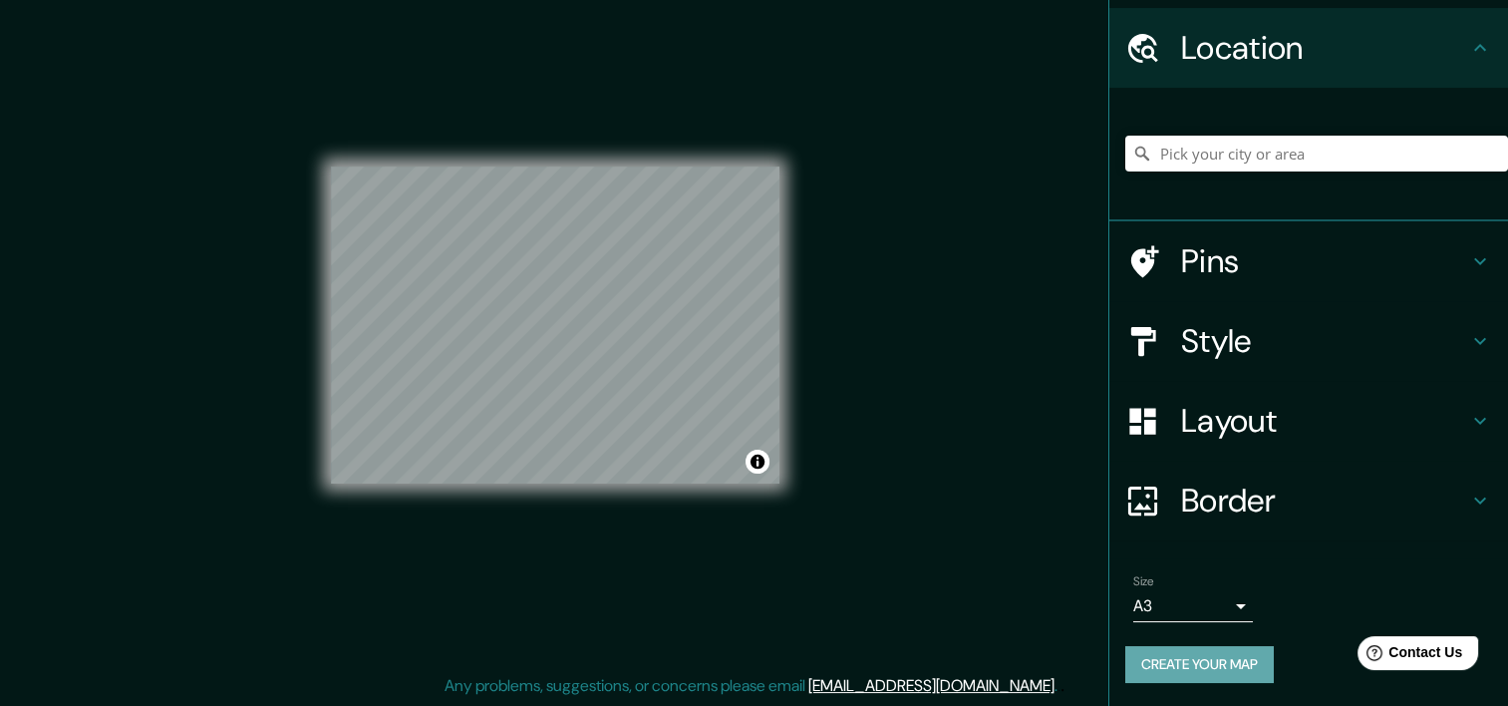
click at [1212, 663] on button "Create your map" at bounding box center [1199, 664] width 149 height 37
click at [1140, 670] on button "Create your map" at bounding box center [1199, 664] width 149 height 37
